Goal: Task Accomplishment & Management: Use online tool/utility

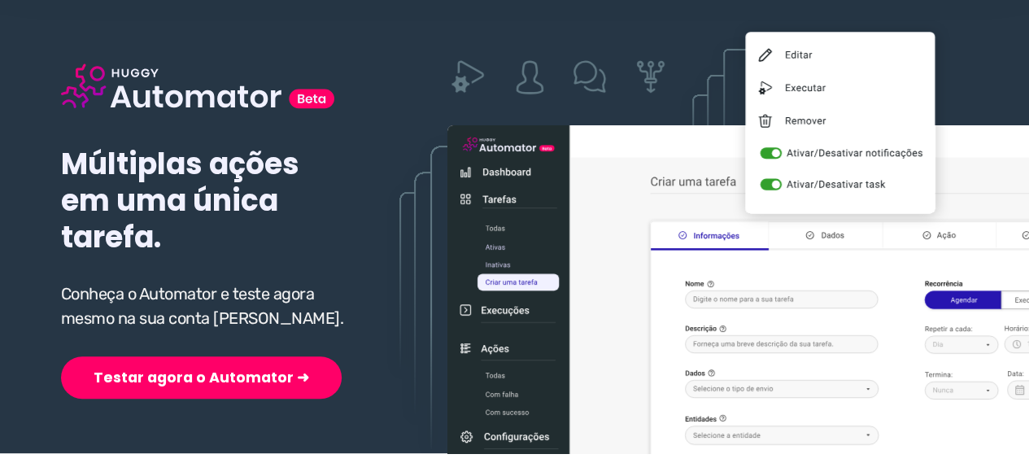
scroll to position [244, 0]
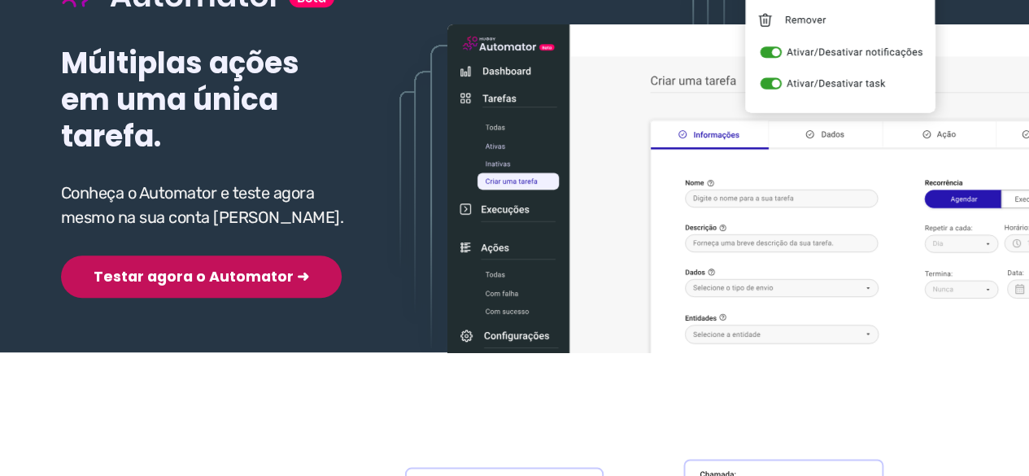
click at [162, 276] on button "Testar agora o Automator ➜" at bounding box center [201, 276] width 281 height 42
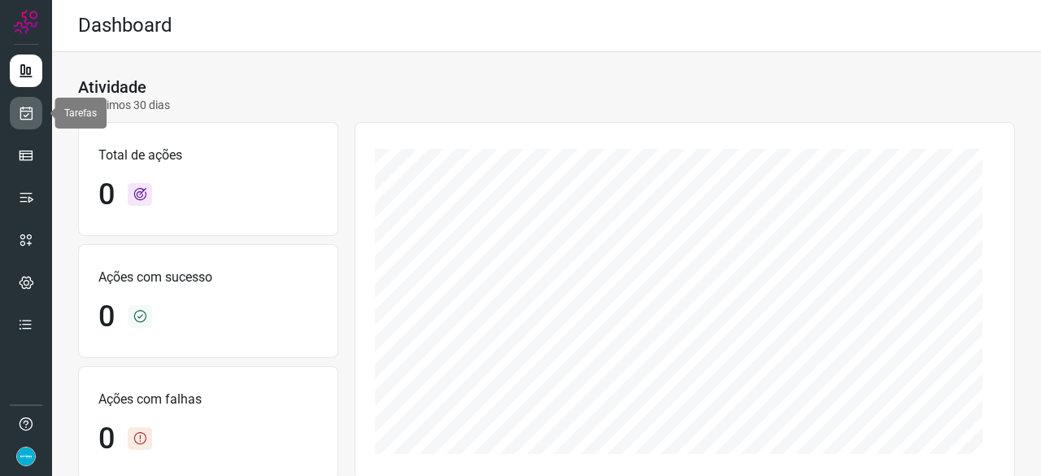
click at [28, 114] on icon at bounding box center [26, 113] width 17 height 16
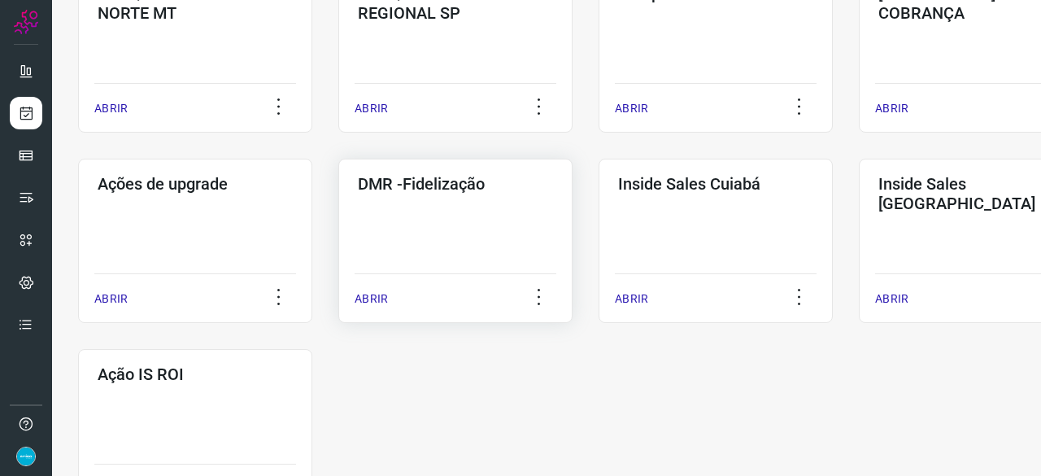
click at [372, 301] on p "ABRIR" at bounding box center [371, 298] width 33 height 17
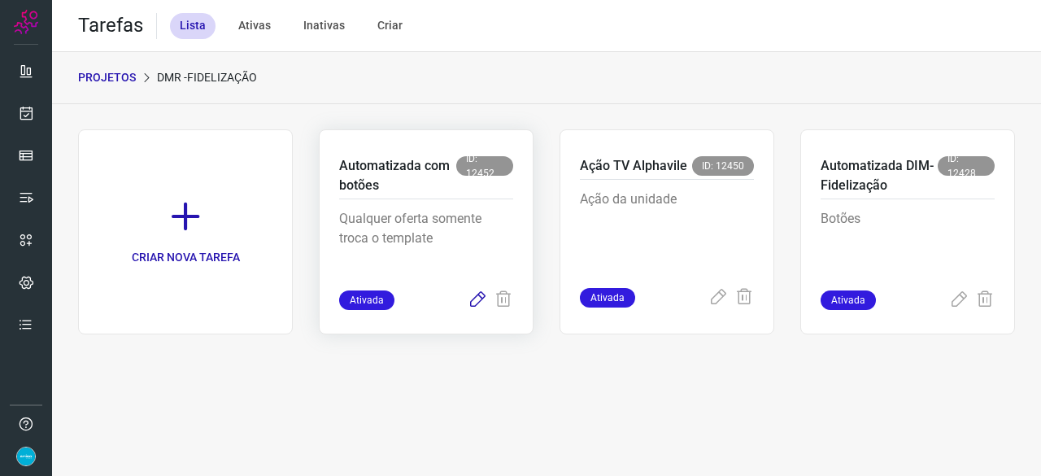
click at [474, 302] on icon at bounding box center [478, 300] width 20 height 20
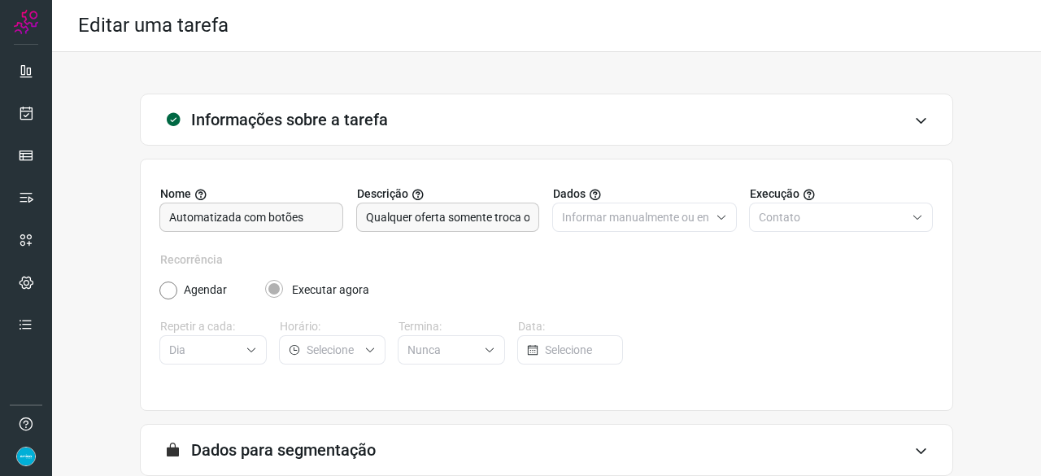
scroll to position [159, 0]
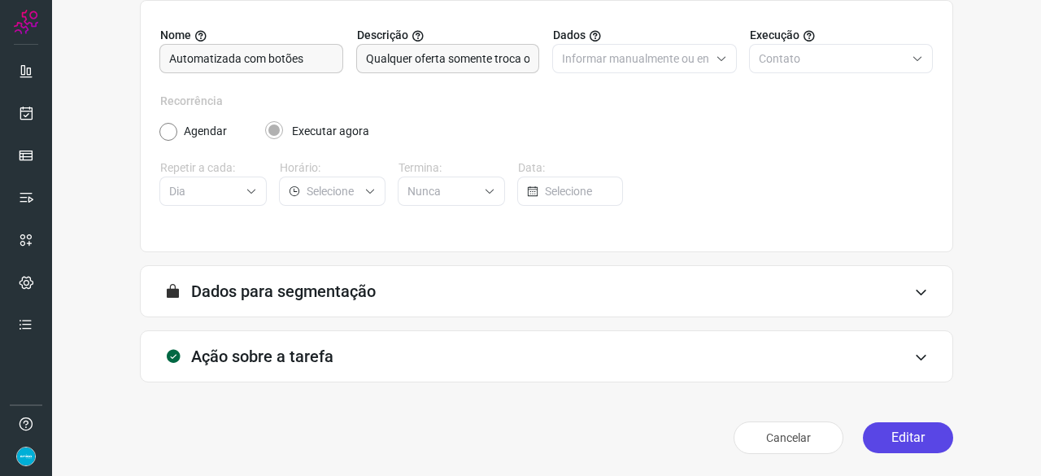
click at [904, 433] on button "Editar" at bounding box center [908, 437] width 90 height 31
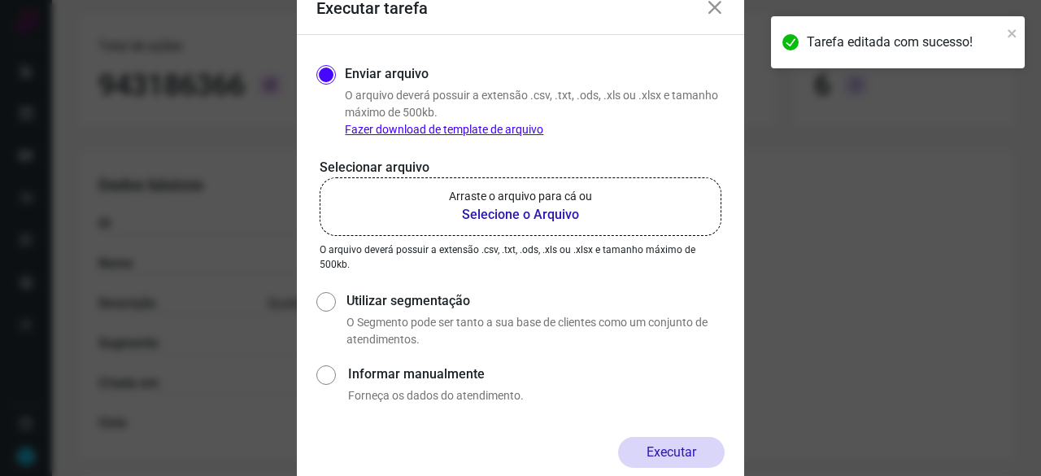
click at [493, 210] on b "Selecione o Arquivo" at bounding box center [520, 215] width 143 height 20
click at [0, 0] on input "Arraste o arquivo para cá ou Selecione o Arquivo" at bounding box center [0, 0] width 0 height 0
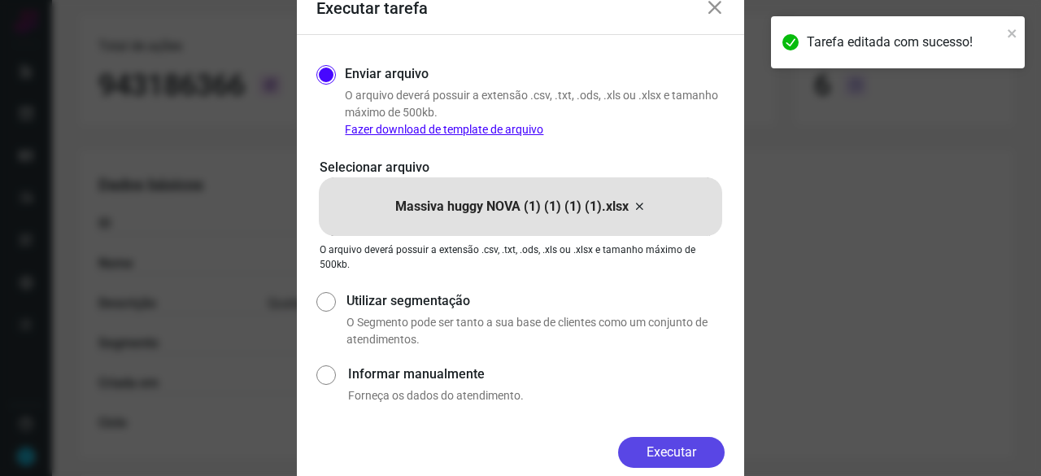
click at [695, 452] on button "Executar" at bounding box center [671, 452] width 107 height 31
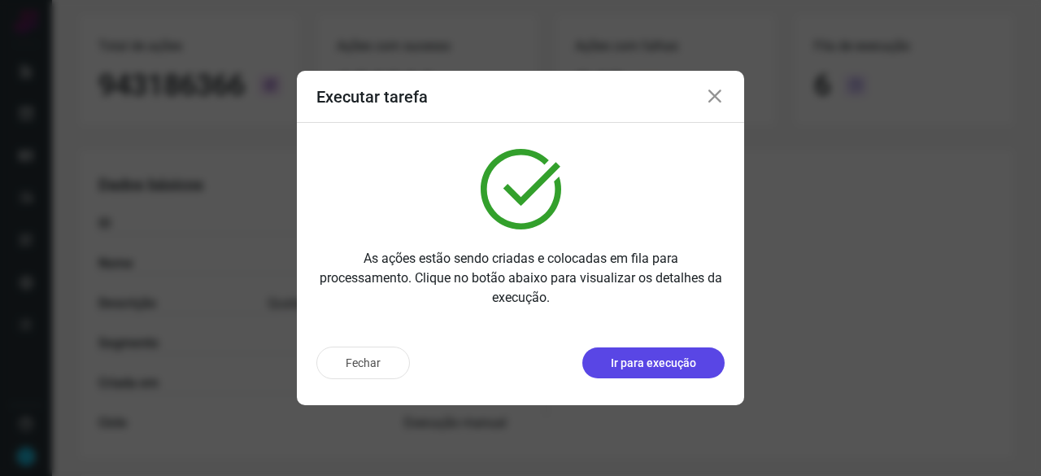
click at [673, 368] on p "Ir para execução" at bounding box center [653, 363] width 85 height 17
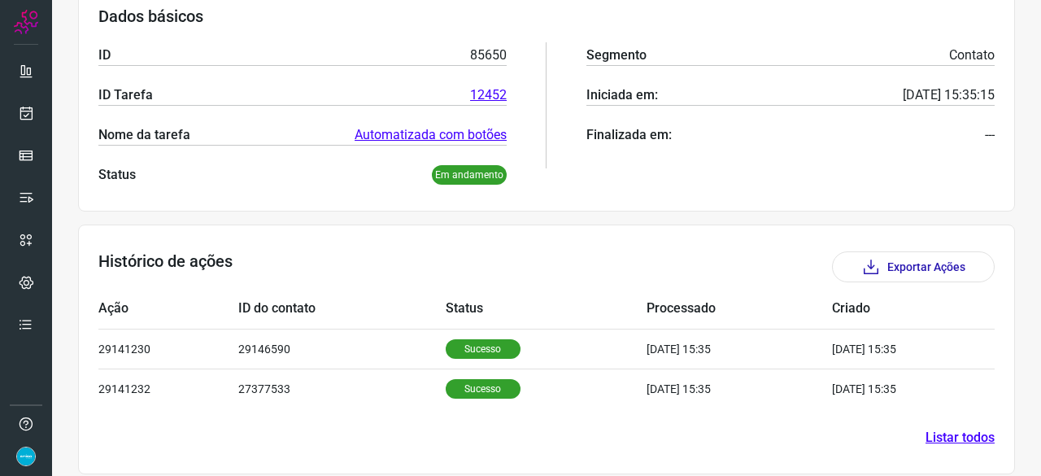
scroll to position [272, 0]
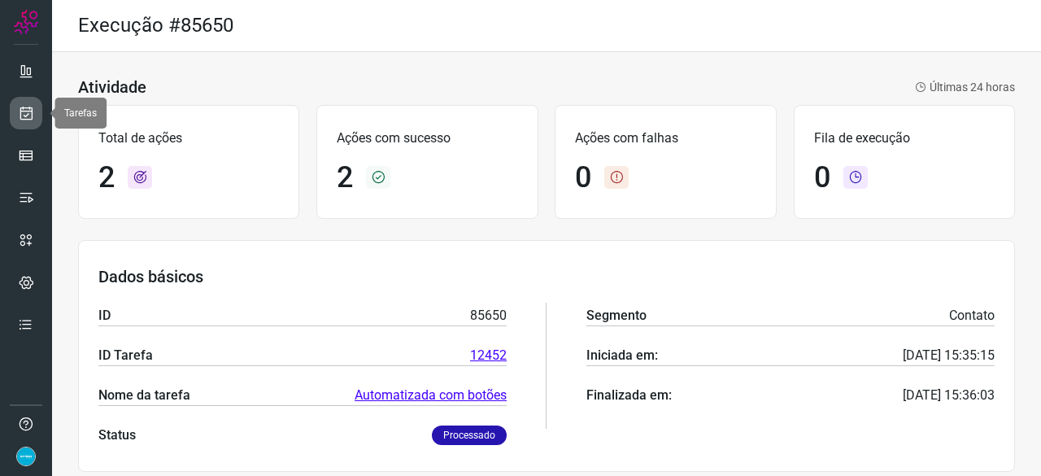
click at [28, 110] on icon at bounding box center [26, 113] width 17 height 16
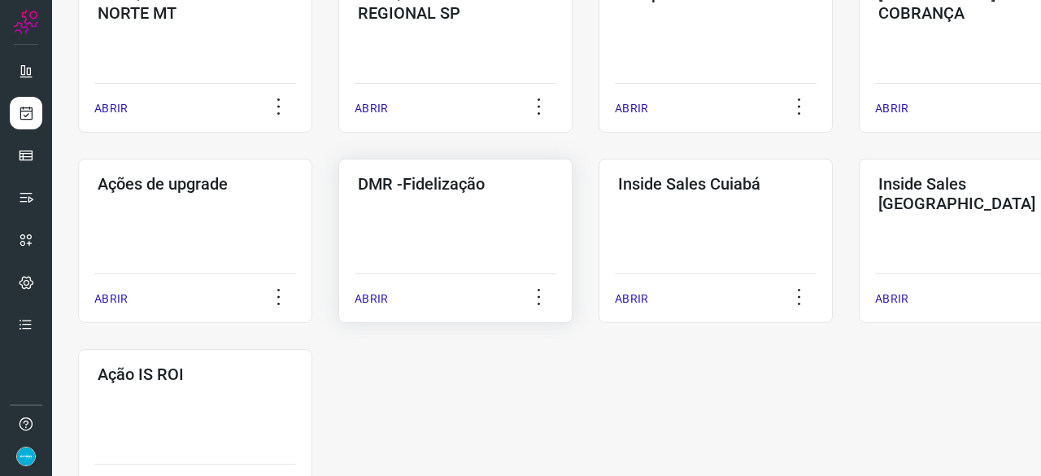
click at [366, 294] on p "ABRIR" at bounding box center [371, 298] width 33 height 17
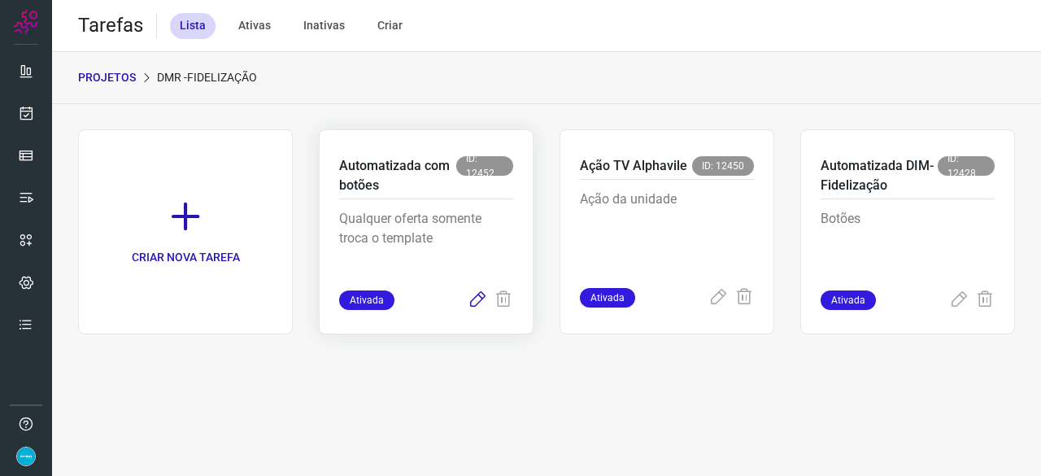
click at [481, 298] on icon at bounding box center [478, 300] width 20 height 20
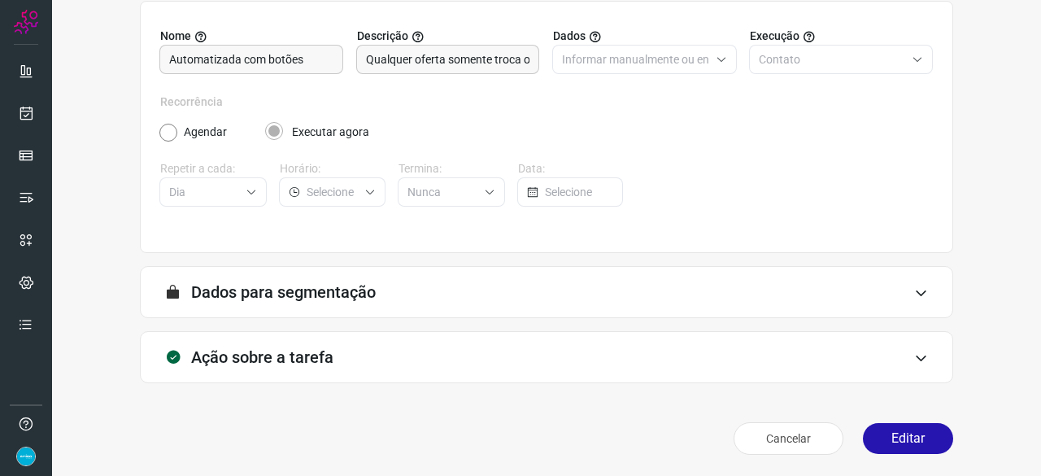
scroll to position [159, 0]
click at [901, 435] on button "Editar" at bounding box center [908, 437] width 90 height 31
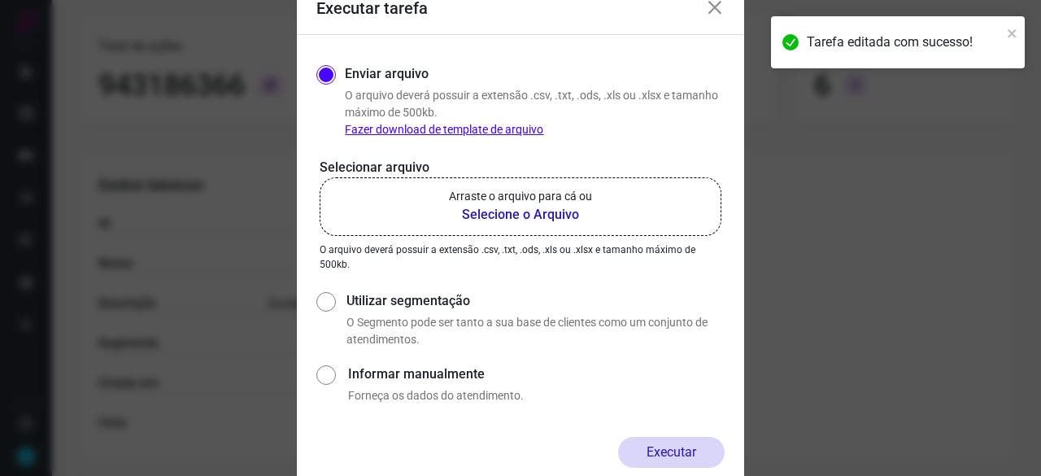
click at [496, 217] on b "Selecione o Arquivo" at bounding box center [520, 215] width 143 height 20
click at [0, 0] on input "Arraste o arquivo para cá ou Selecione o Arquivo" at bounding box center [0, 0] width 0 height 0
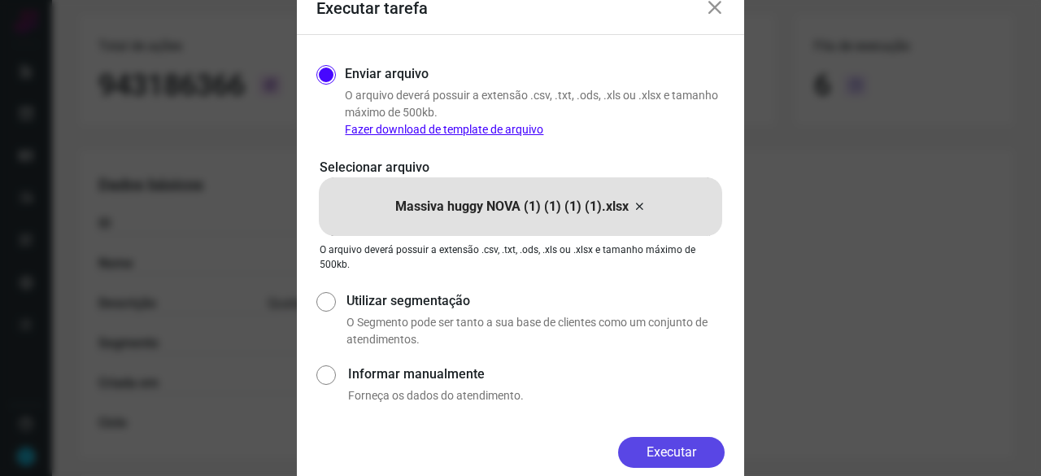
click at [703, 450] on button "Executar" at bounding box center [671, 452] width 107 height 31
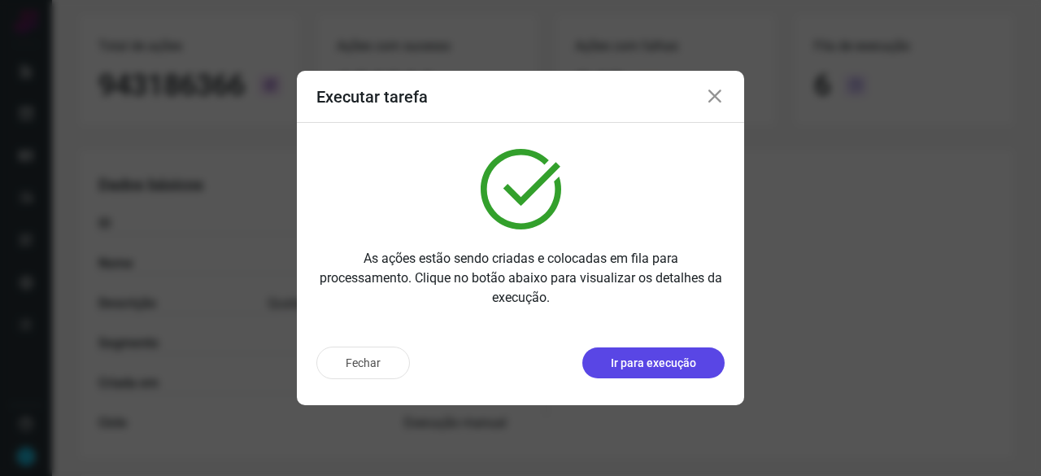
click at [667, 361] on p "Ir para execução" at bounding box center [653, 363] width 85 height 17
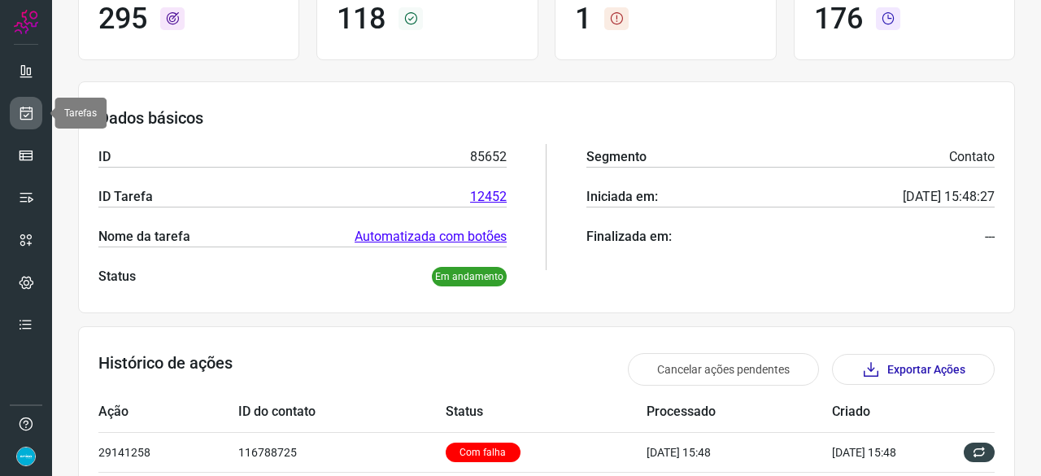
click at [33, 108] on icon at bounding box center [26, 113] width 17 height 16
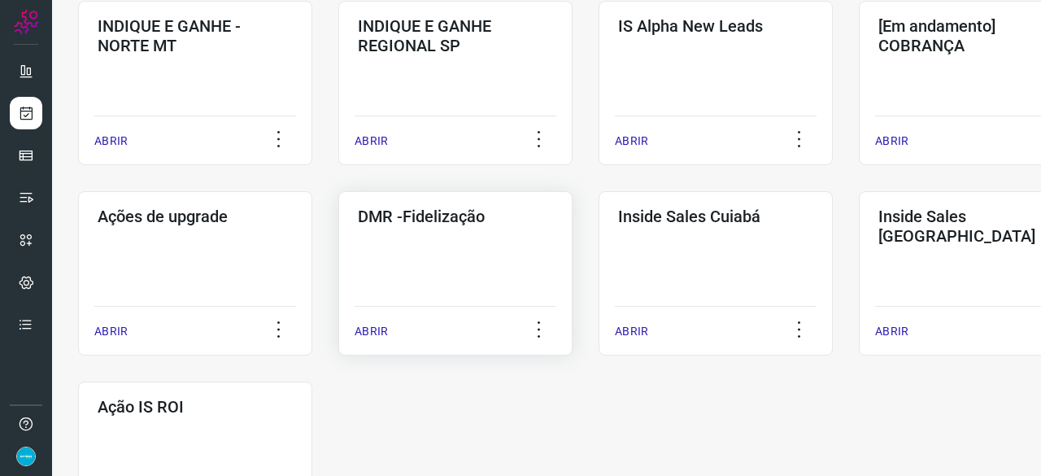
click at [372, 331] on p "ABRIR" at bounding box center [371, 331] width 33 height 17
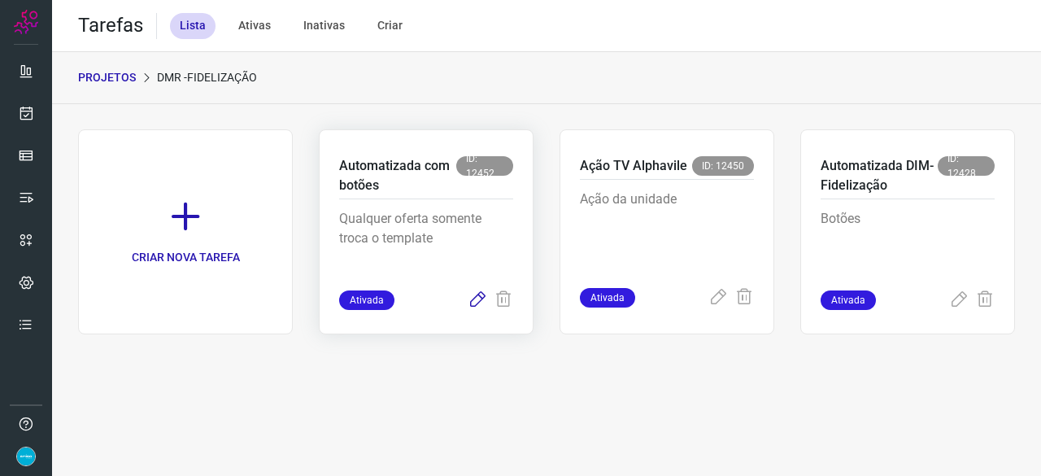
click at [482, 298] on icon at bounding box center [478, 300] width 20 height 20
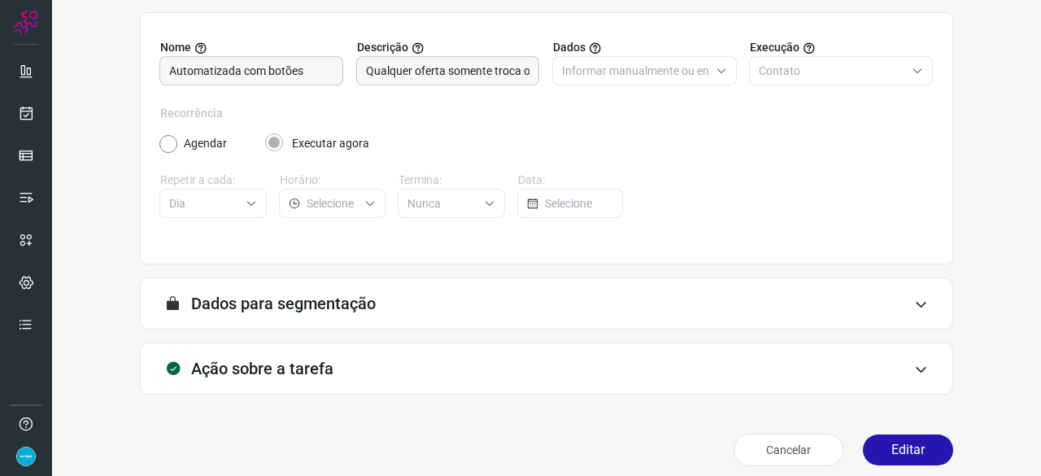
scroll to position [159, 0]
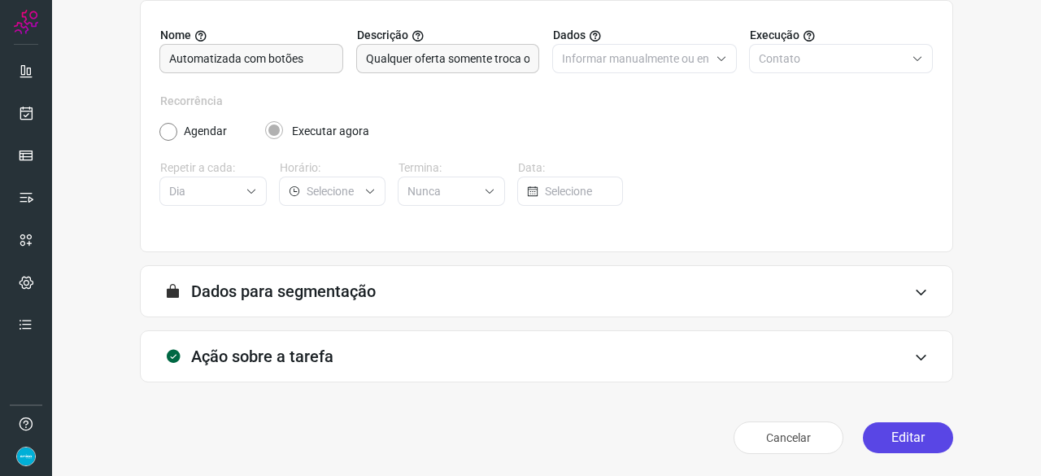
click at [886, 441] on button "Editar" at bounding box center [908, 437] width 90 height 31
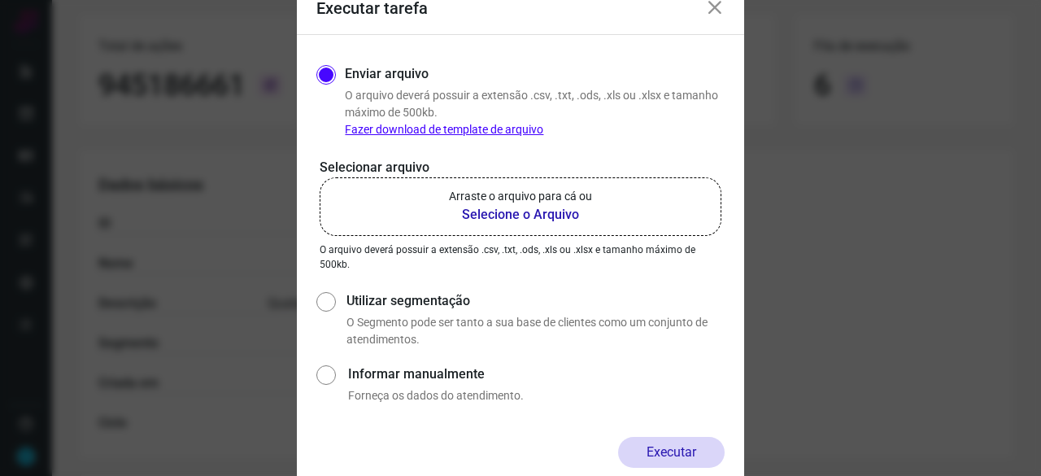
click at [485, 217] on b "Selecione o Arquivo" at bounding box center [520, 215] width 143 height 20
click at [0, 0] on input "Arraste o arquivo para cá ou Selecione o Arquivo" at bounding box center [0, 0] width 0 height 0
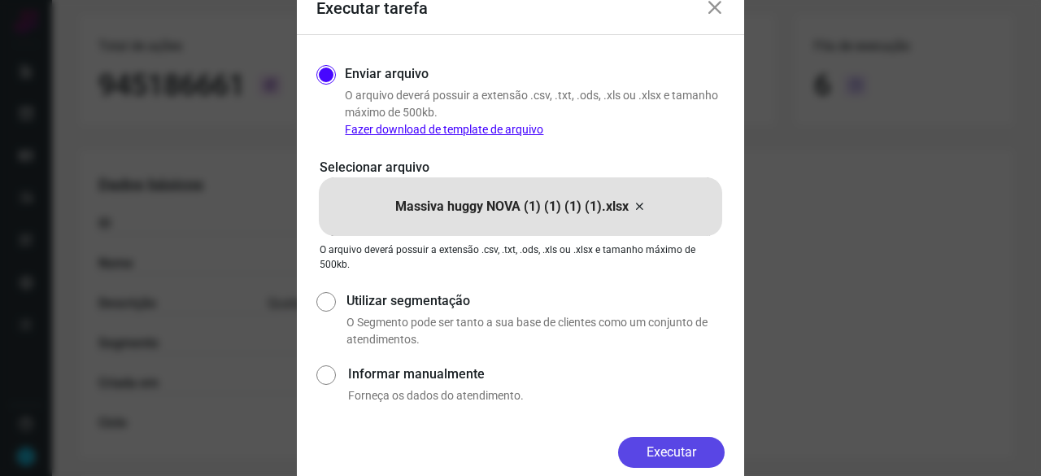
click at [662, 447] on button "Executar" at bounding box center [671, 452] width 107 height 31
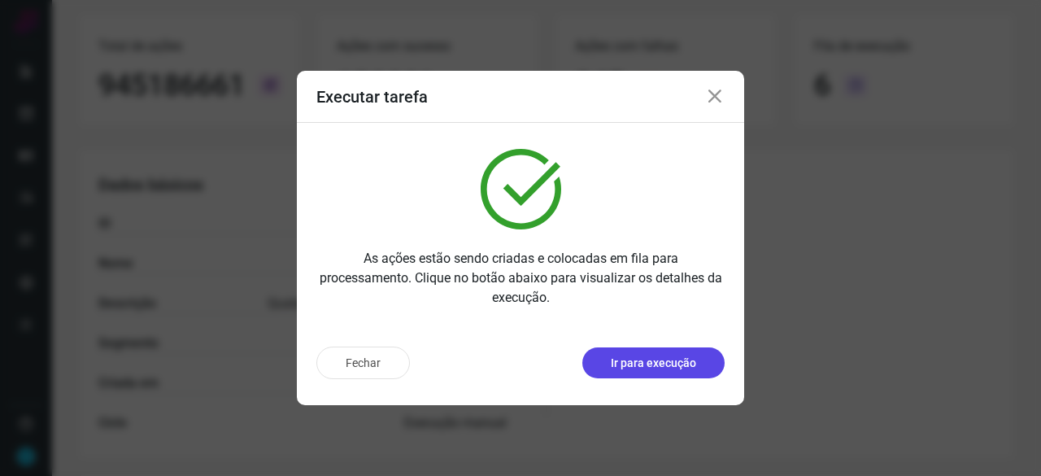
click at [651, 367] on p "Ir para execução" at bounding box center [653, 363] width 85 height 17
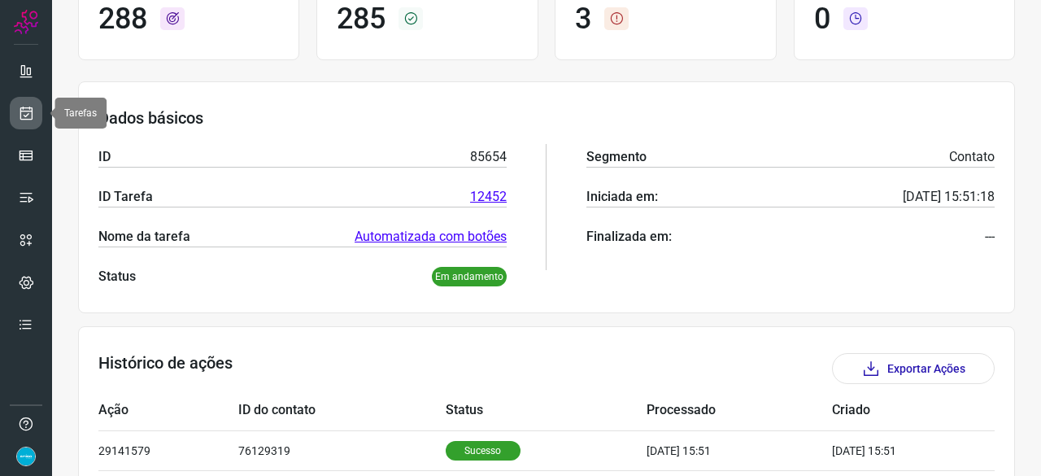
click at [23, 108] on icon at bounding box center [26, 113] width 17 height 16
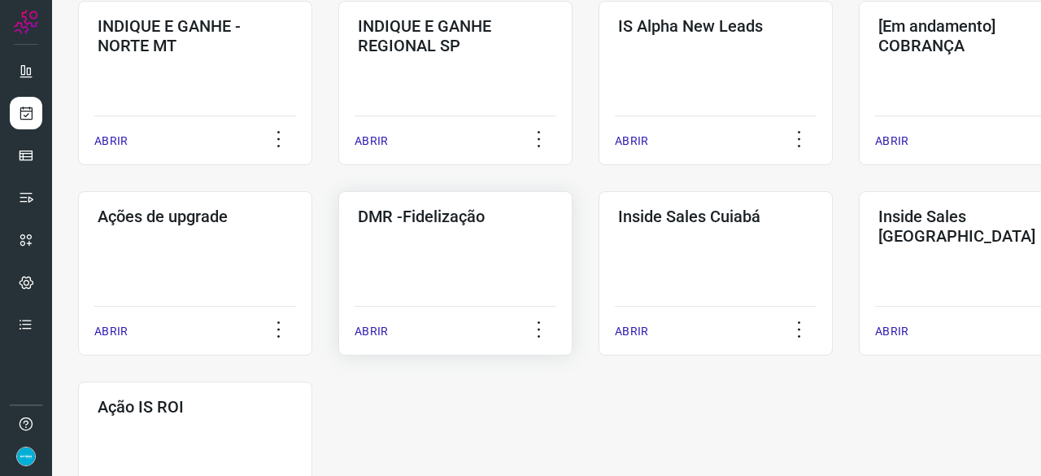
click at [381, 329] on p "ABRIR" at bounding box center [371, 331] width 33 height 17
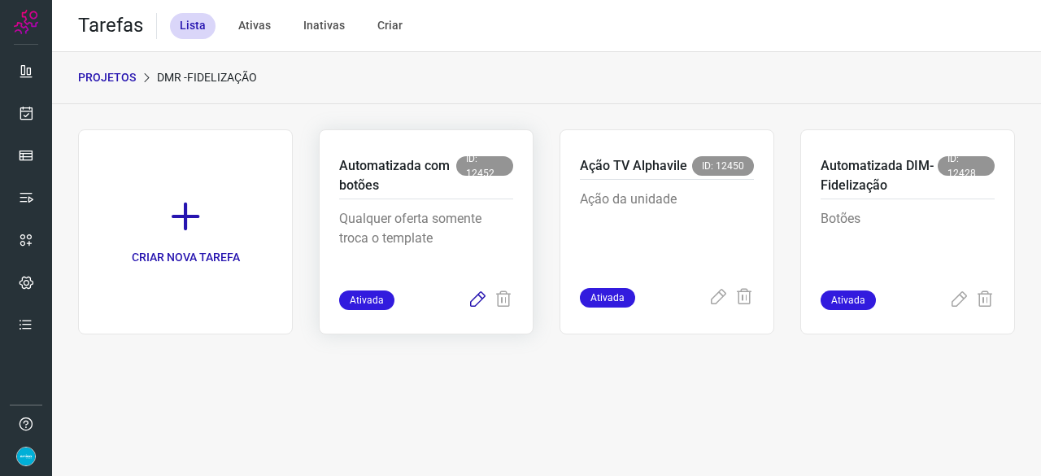
click at [480, 298] on icon at bounding box center [478, 300] width 20 height 20
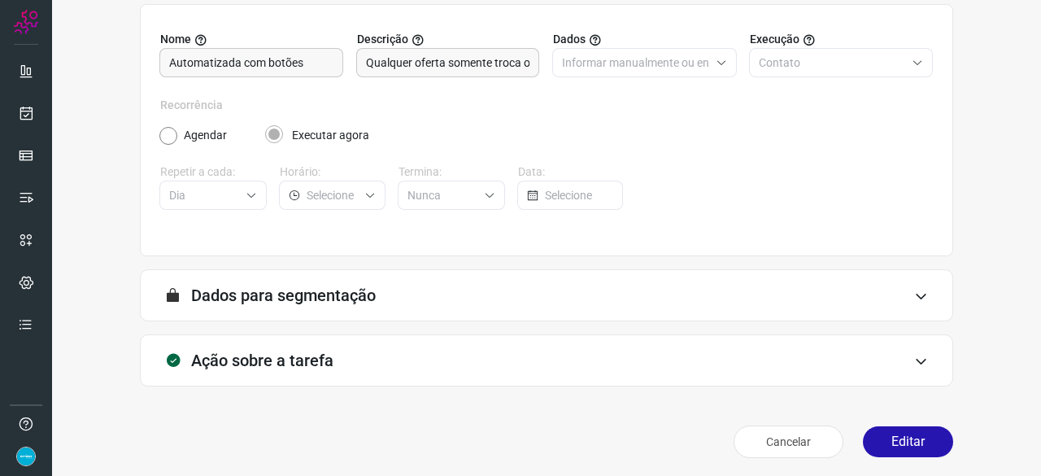
scroll to position [159, 0]
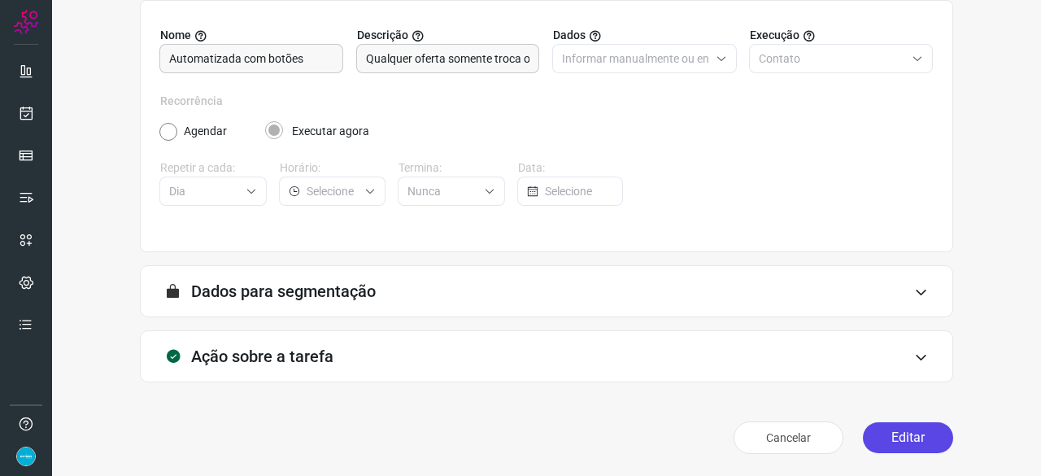
click at [895, 438] on button "Editar" at bounding box center [908, 437] width 90 height 31
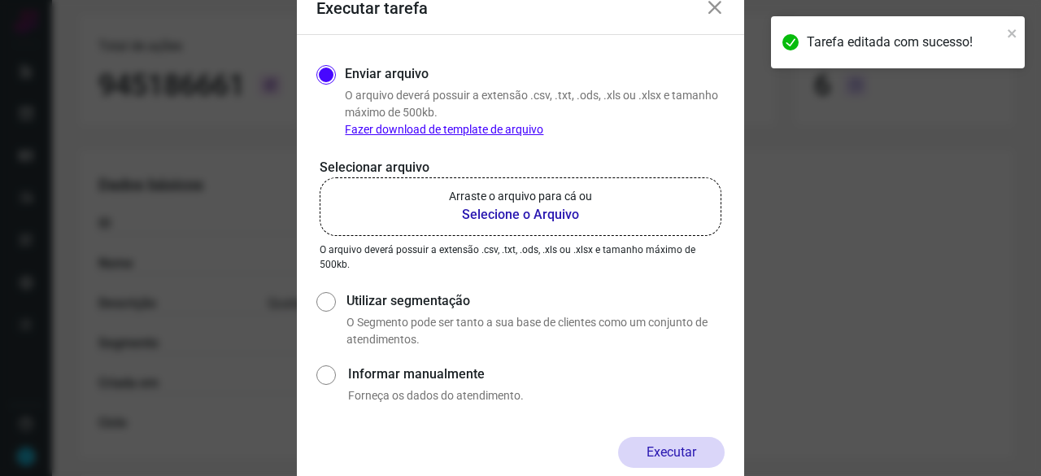
click at [511, 211] on b "Selecione o Arquivo" at bounding box center [520, 215] width 143 height 20
click at [0, 0] on input "Arraste o arquivo para cá ou Selecione o Arquivo" at bounding box center [0, 0] width 0 height 0
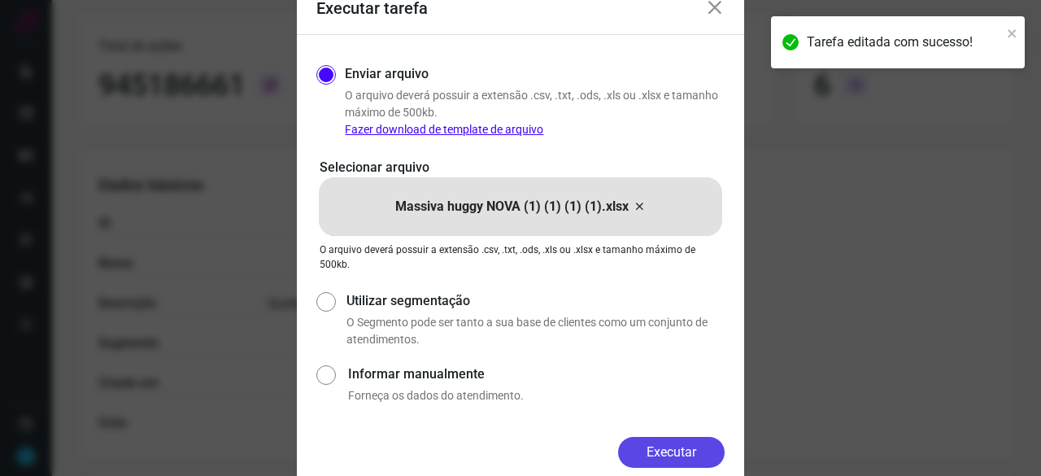
click at [713, 445] on button "Executar" at bounding box center [671, 452] width 107 height 31
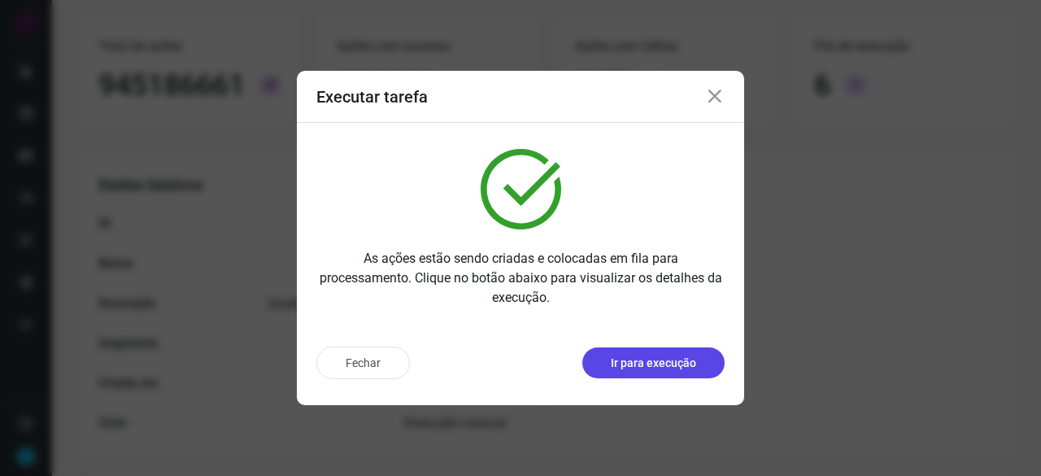
click at [626, 349] on button "Ir para execução" at bounding box center [653, 362] width 142 height 31
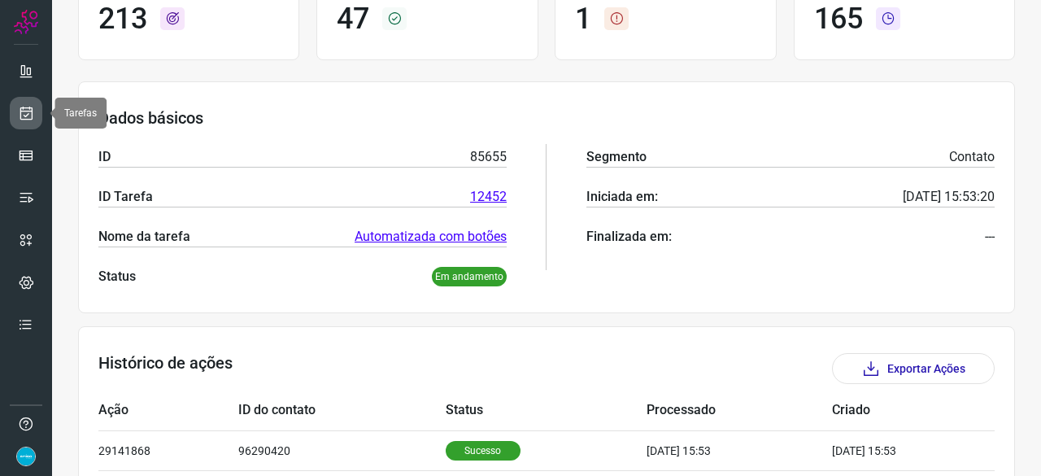
click at [23, 113] on icon at bounding box center [26, 113] width 17 height 16
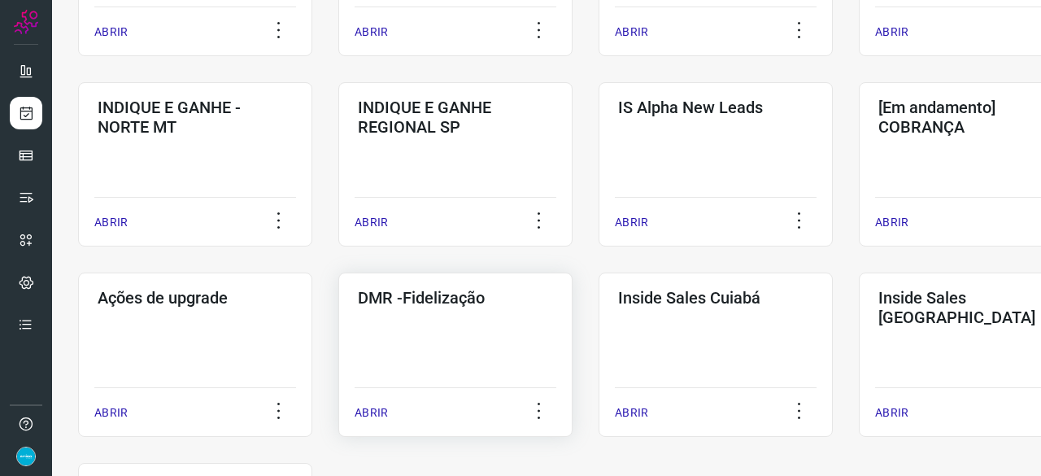
click at [368, 416] on p "ABRIR" at bounding box center [371, 412] width 33 height 17
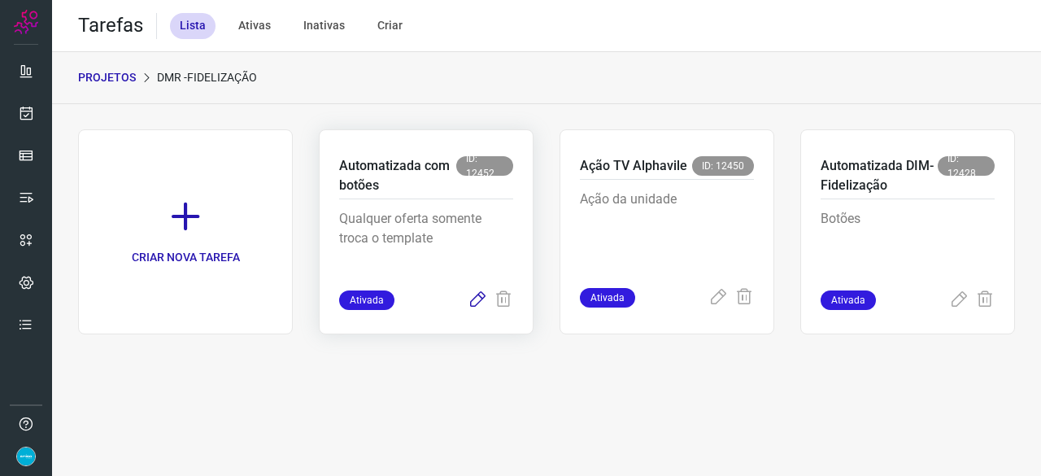
click at [477, 297] on icon at bounding box center [478, 300] width 20 height 20
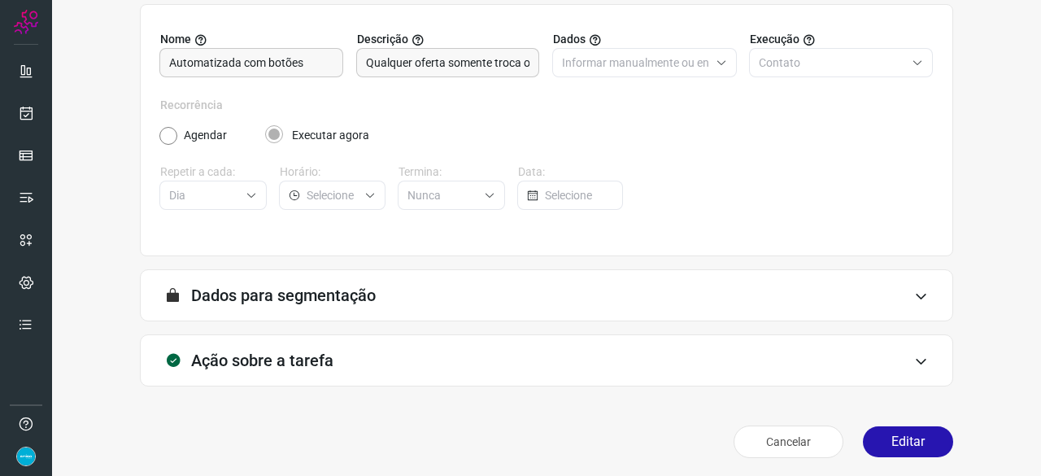
scroll to position [159, 0]
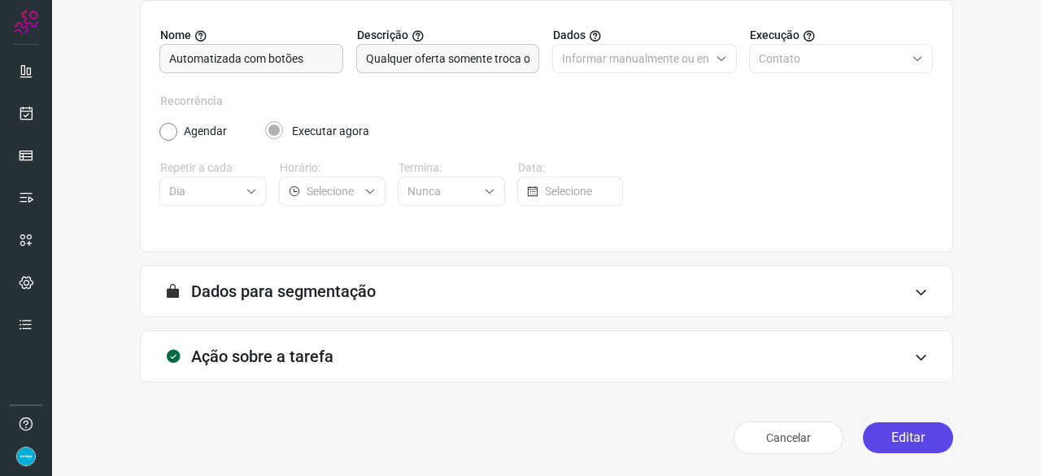
click at [901, 437] on button "Editar" at bounding box center [908, 437] width 90 height 31
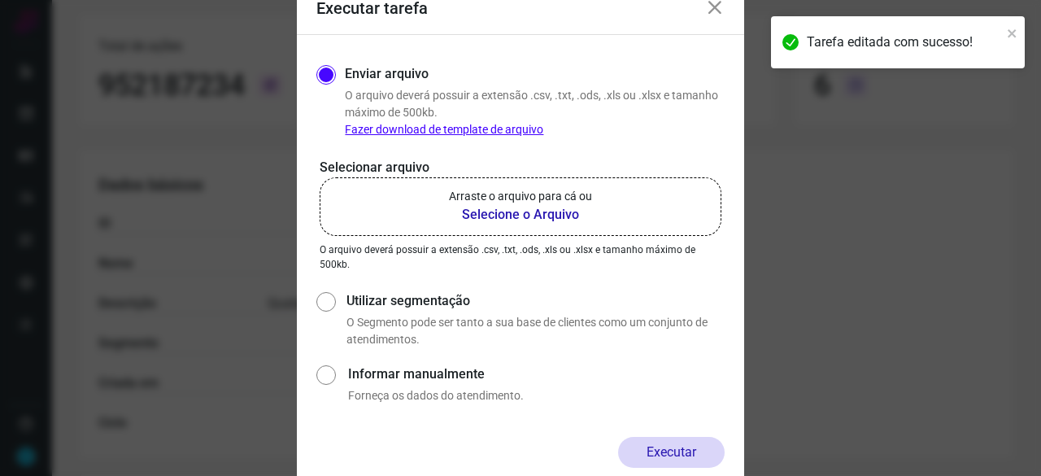
click at [499, 214] on b "Selecione o Arquivo" at bounding box center [520, 215] width 143 height 20
click at [0, 0] on input "Arraste o arquivo para cá ou Selecione o Arquivo" at bounding box center [0, 0] width 0 height 0
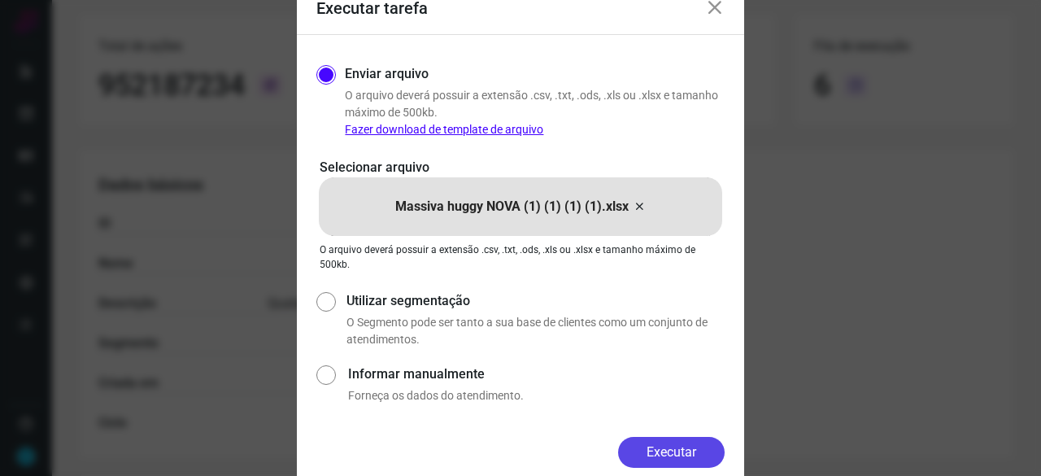
click at [693, 446] on button "Executar" at bounding box center [671, 452] width 107 height 31
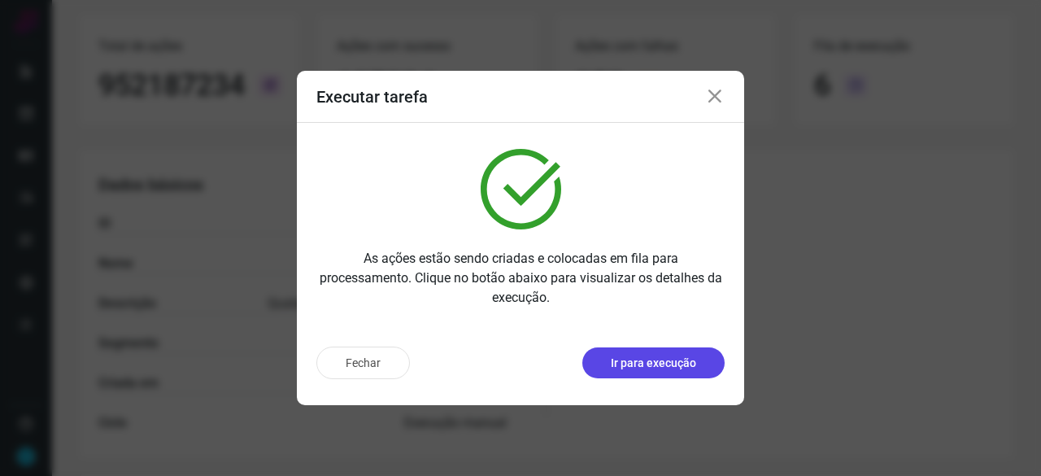
click at [626, 363] on p "Ir para execução" at bounding box center [653, 363] width 85 height 17
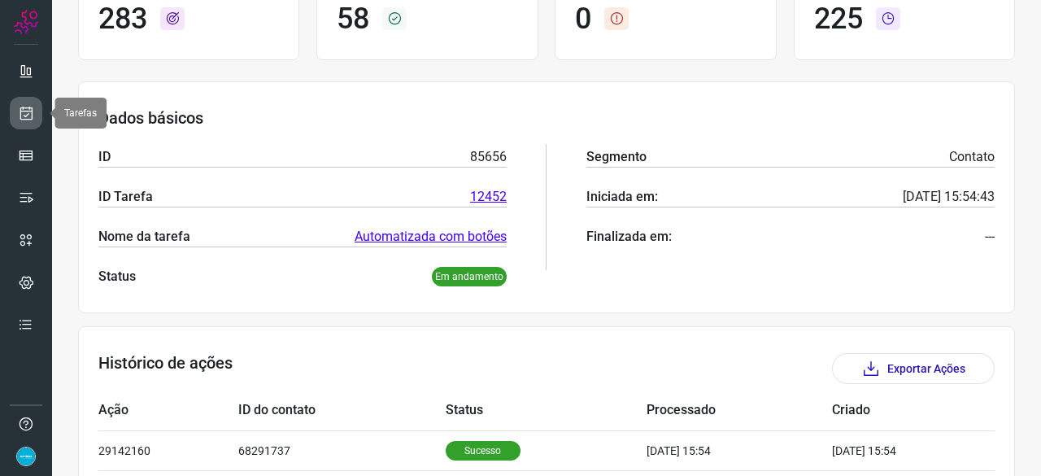
click at [31, 110] on icon at bounding box center [26, 113] width 17 height 16
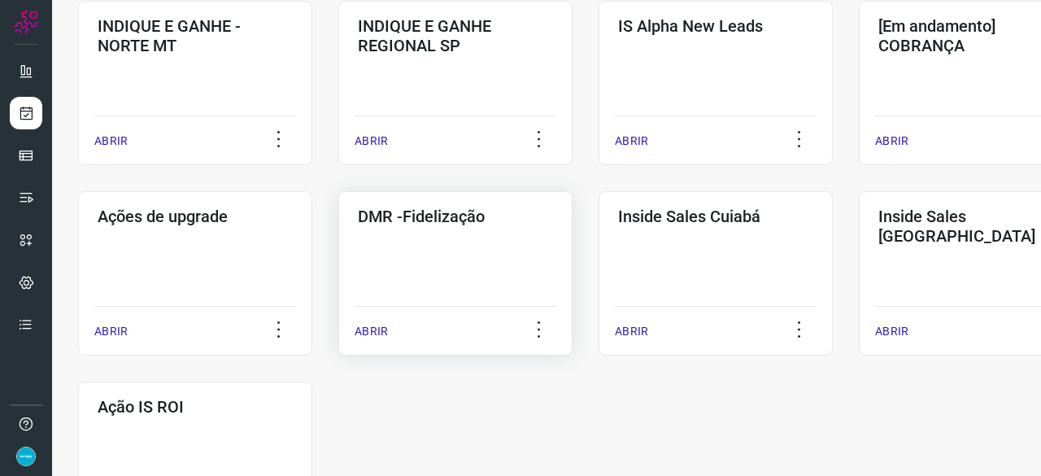
click at [370, 326] on p "ABRIR" at bounding box center [371, 331] width 33 height 17
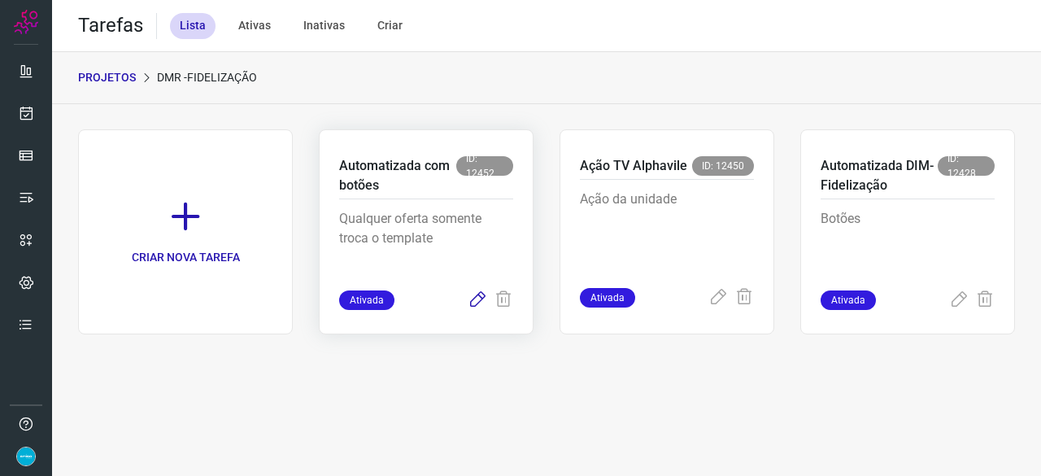
click at [473, 303] on icon at bounding box center [478, 300] width 20 height 20
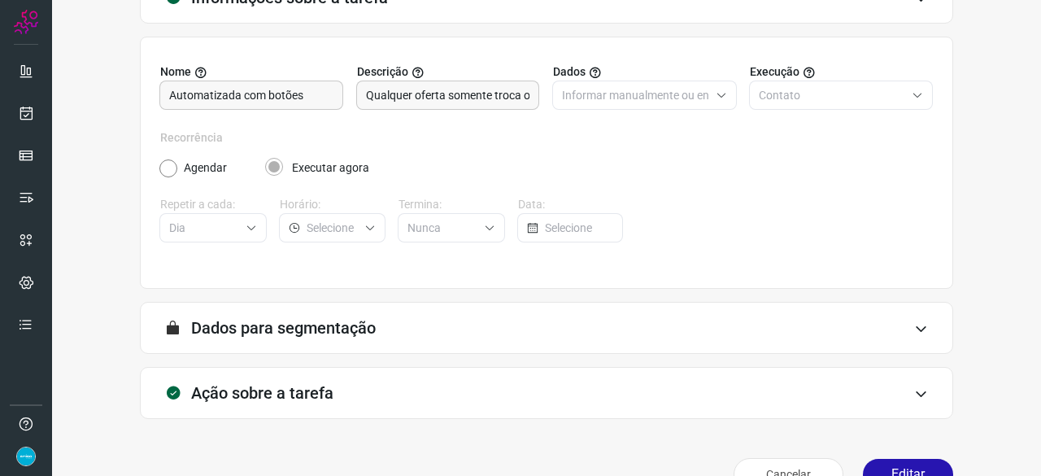
scroll to position [159, 0]
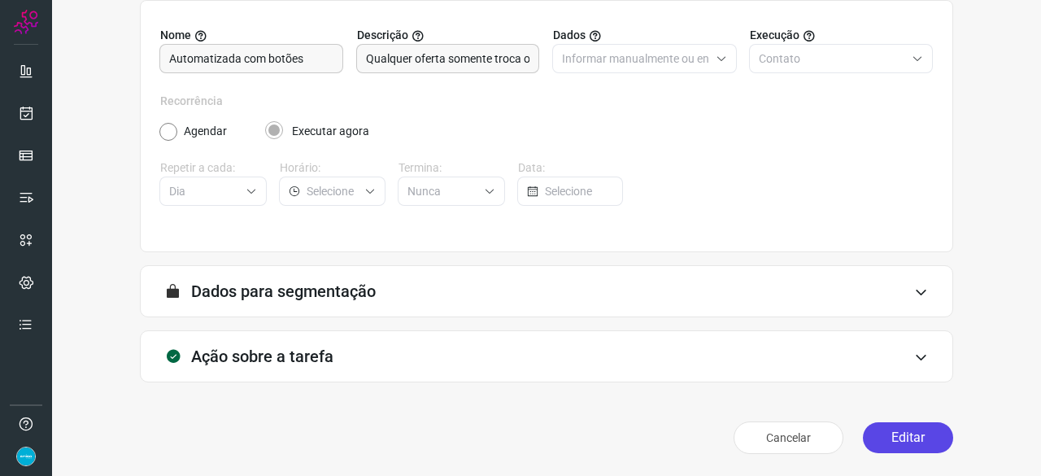
click at [906, 433] on button "Editar" at bounding box center [908, 437] width 90 height 31
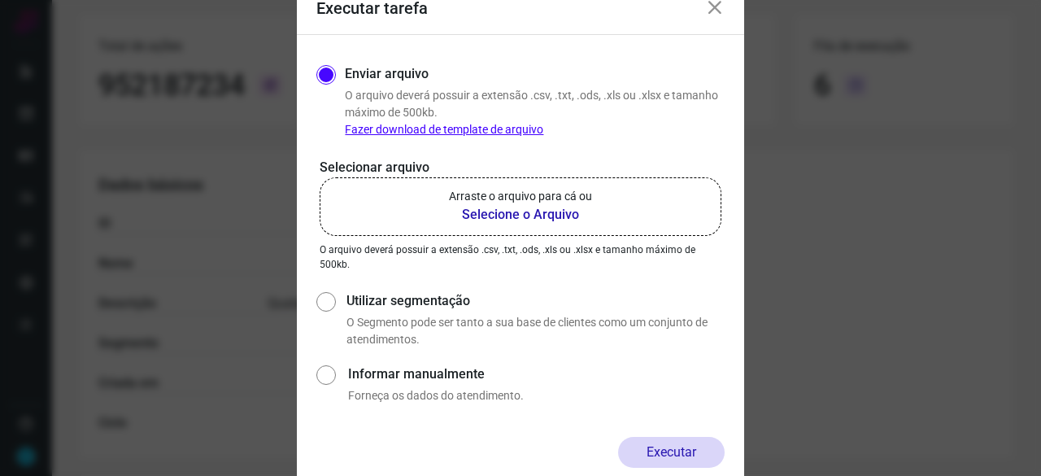
click at [472, 214] on b "Selecione o Arquivo" at bounding box center [520, 215] width 143 height 20
click at [0, 0] on input "Arraste o arquivo para cá ou Selecione o Arquivo" at bounding box center [0, 0] width 0 height 0
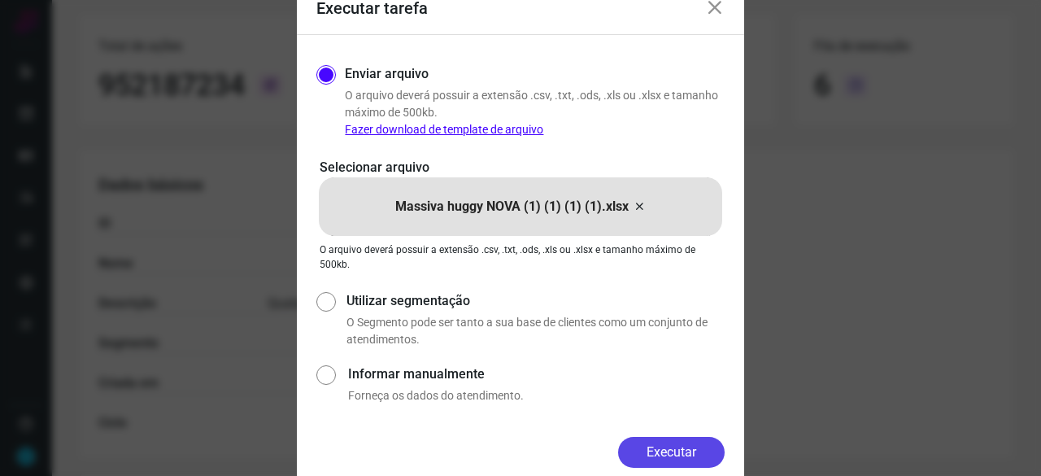
click at [703, 453] on button "Executar" at bounding box center [671, 452] width 107 height 31
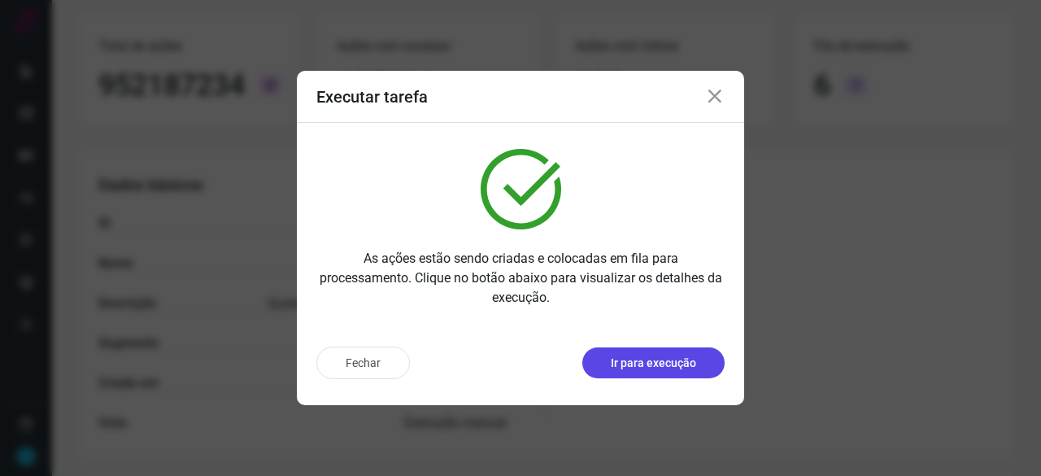
click at [647, 364] on p "Ir para execução" at bounding box center [653, 363] width 85 height 17
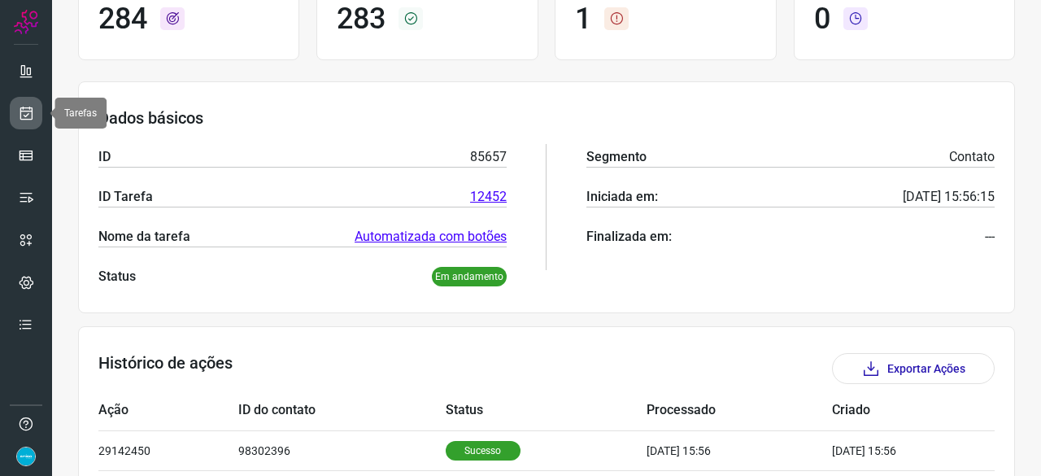
click at [31, 114] on icon at bounding box center [26, 113] width 17 height 16
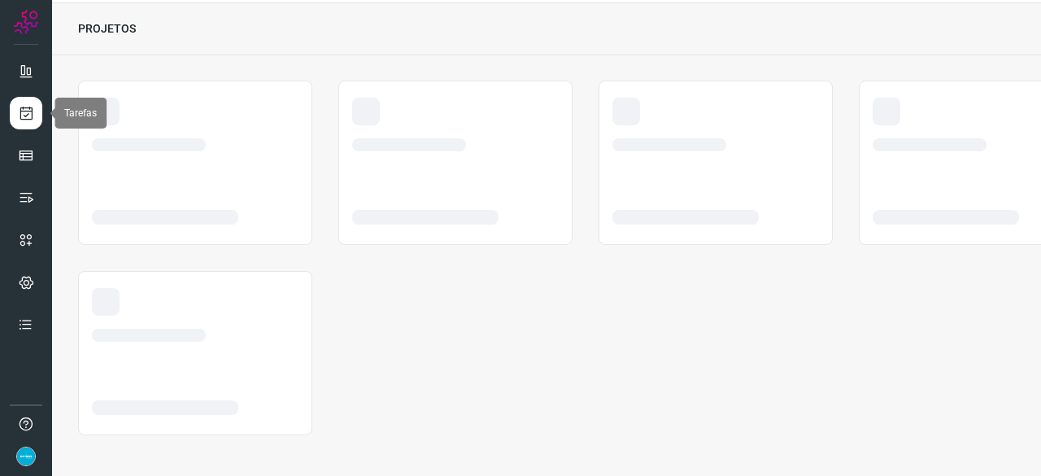
scroll to position [49, 0]
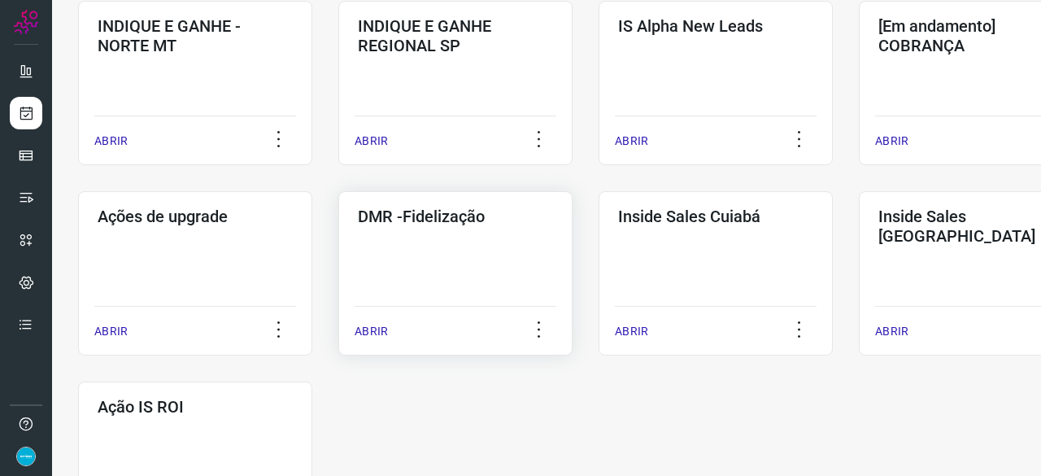
click at [376, 331] on p "ABRIR" at bounding box center [371, 331] width 33 height 17
